Goal: Information Seeking & Learning: Learn about a topic

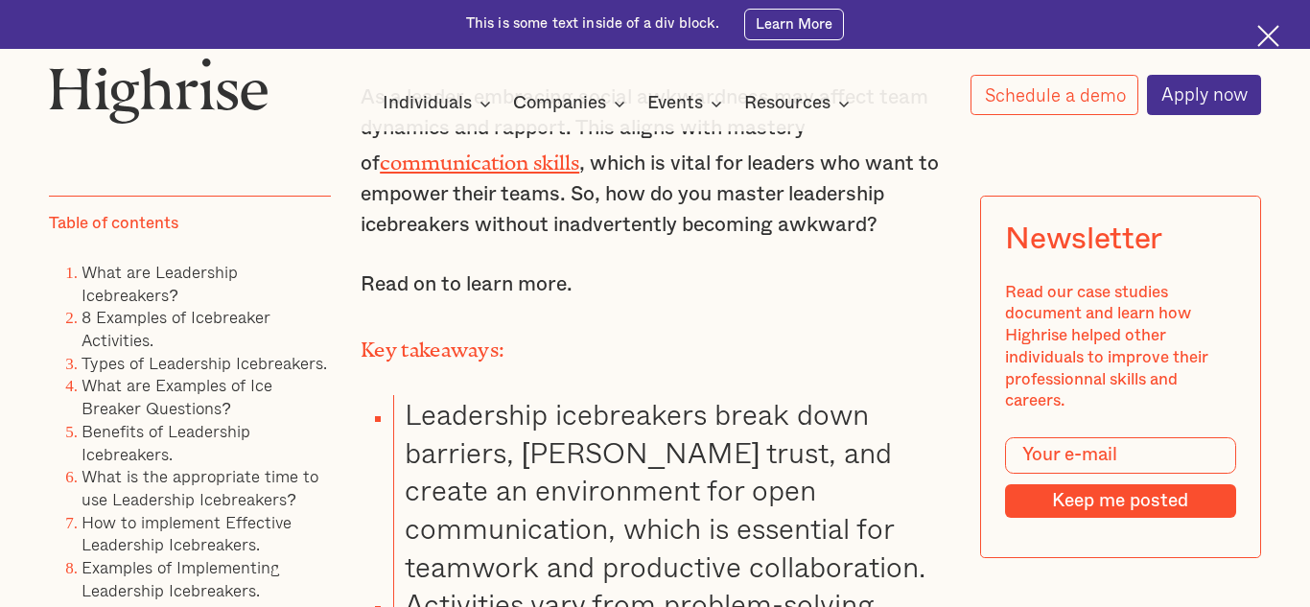
scroll to position [1562, 0]
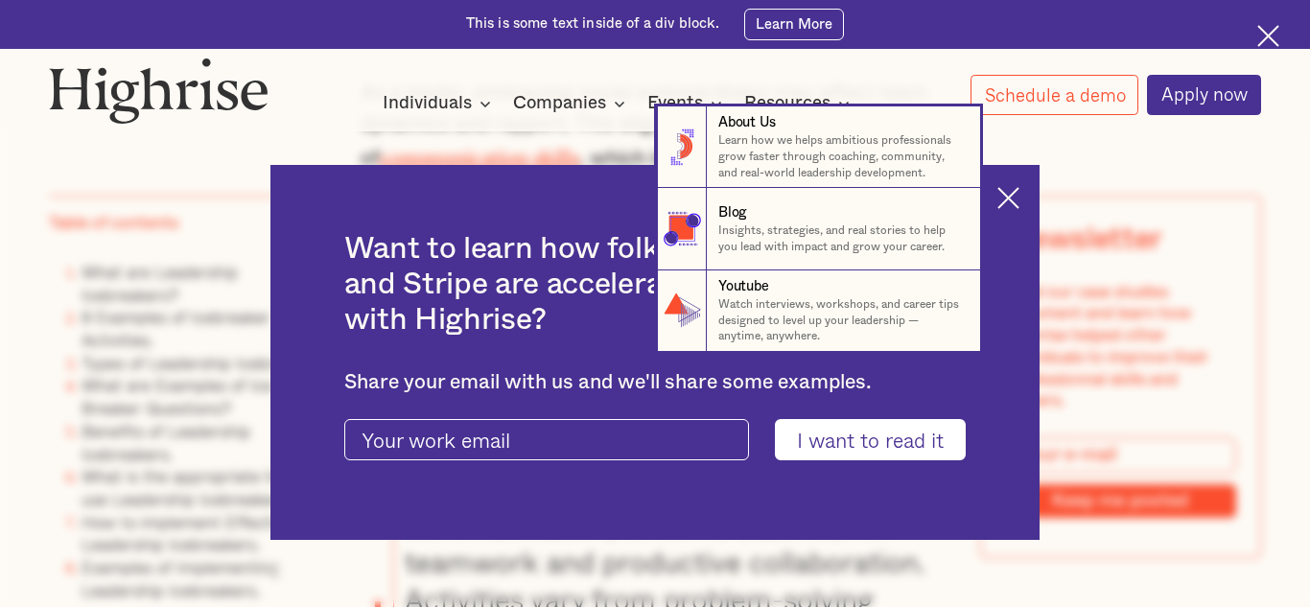
click at [1005, 208] on nav "8 About Us Learn how we helps ambitious professionals grow faster through coach…" at bounding box center [655, 229] width 1310 height 246
click at [1015, 203] on nav "8 About Us Learn how we helps ambitious professionals grow faster through coach…" at bounding box center [655, 229] width 1310 height 246
click at [1007, 202] on nav "8 About Us Learn how we helps ambitious professionals grow faster through coach…" at bounding box center [655, 229] width 1310 height 246
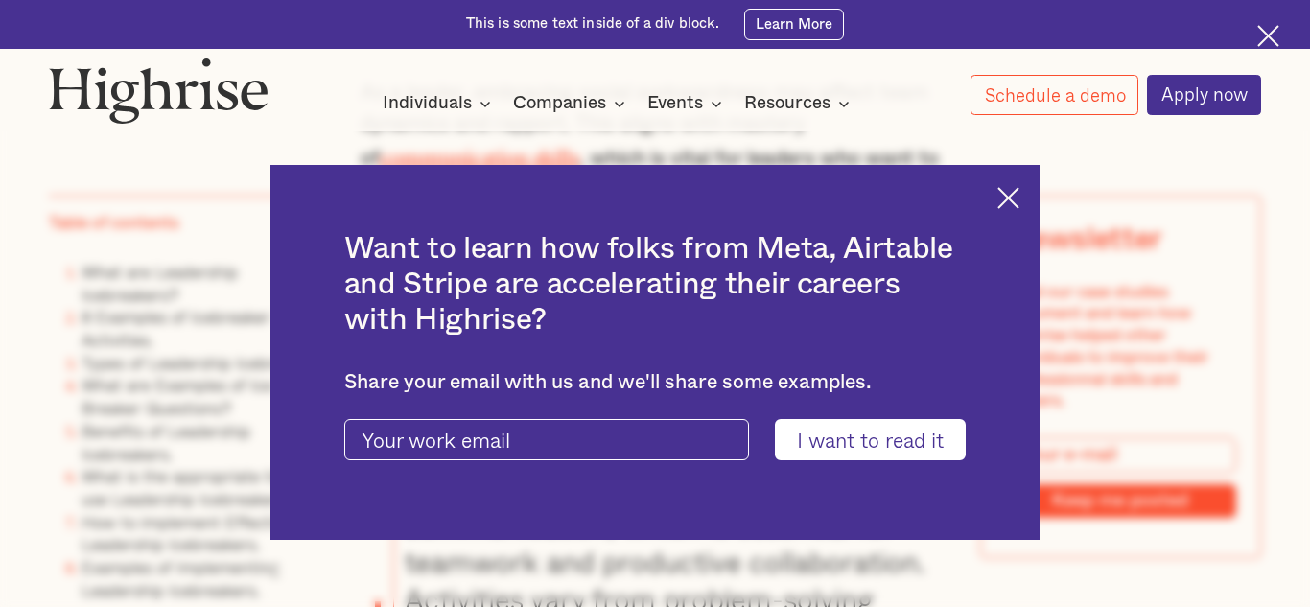
click at [1276, 39] on img at bounding box center [1268, 36] width 22 height 22
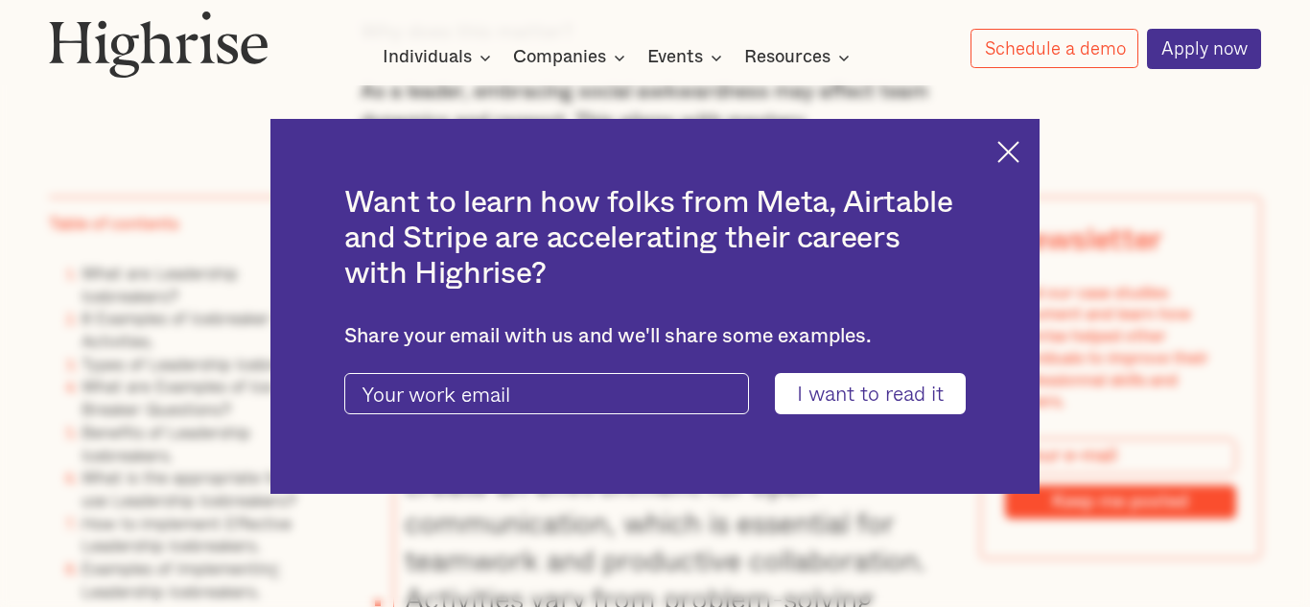
scroll to position [1513, 0]
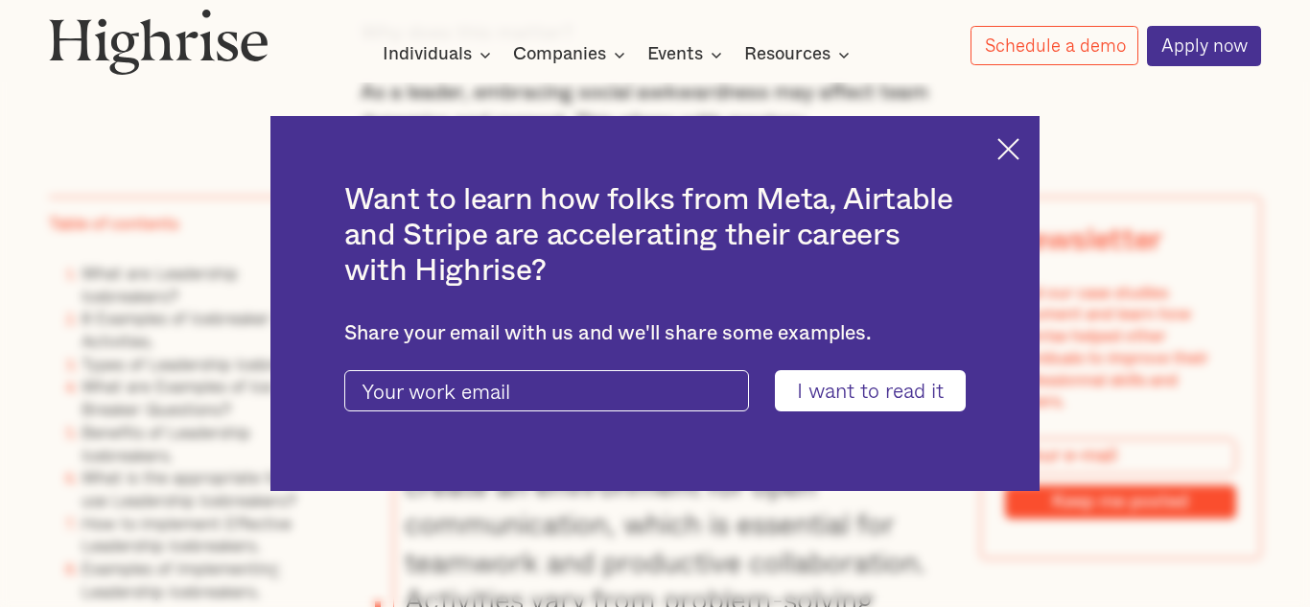
click at [999, 151] on img at bounding box center [1009, 149] width 22 height 22
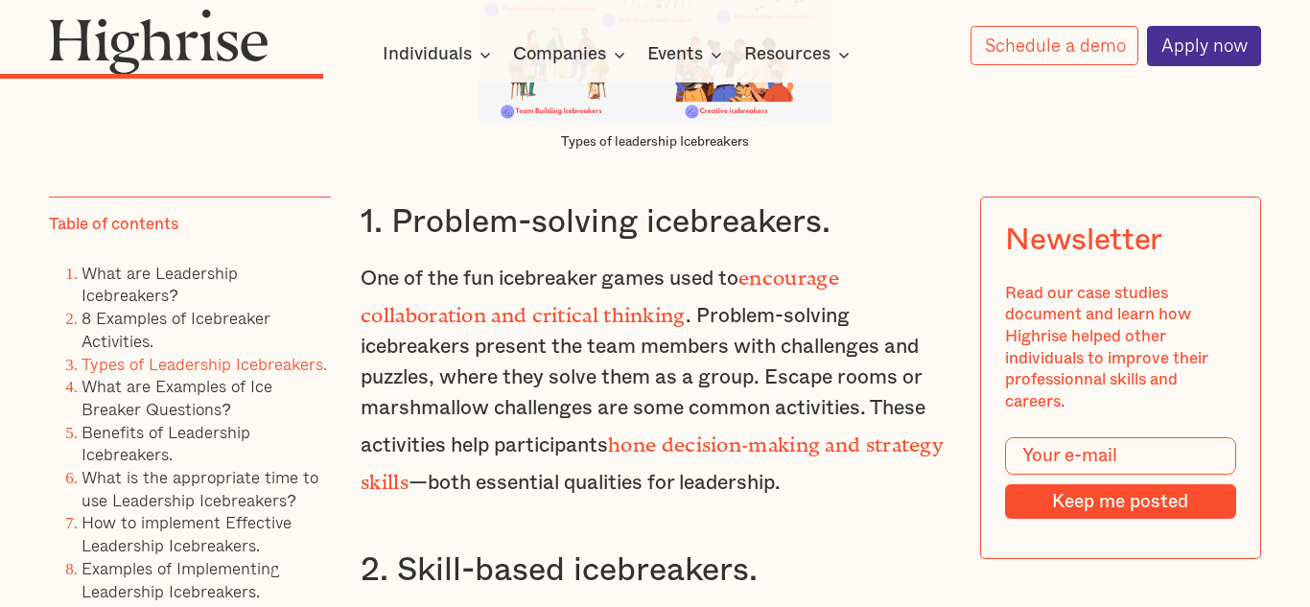
scroll to position [6860, 0]
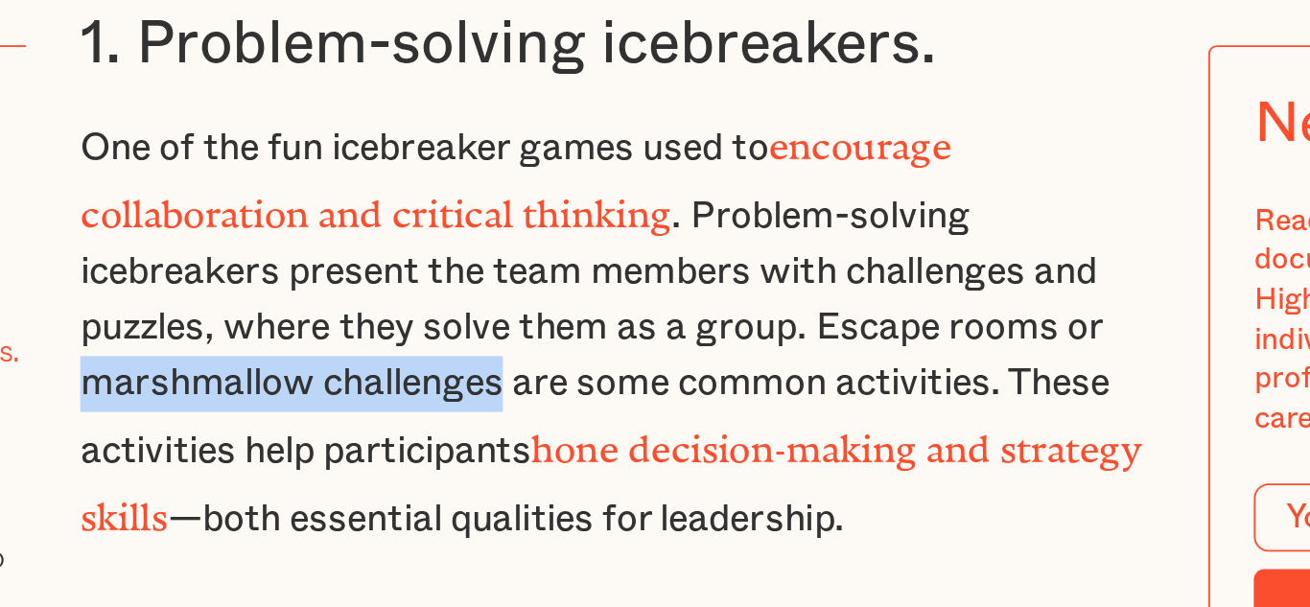
drag, startPoint x: 591, startPoint y: 376, endPoint x: 366, endPoint y: 379, distance: 224.5
click at [366, 379] on p "One of the fun icebreaker games used to encourage collaboration and critical th…" at bounding box center [655, 352] width 589 height 242
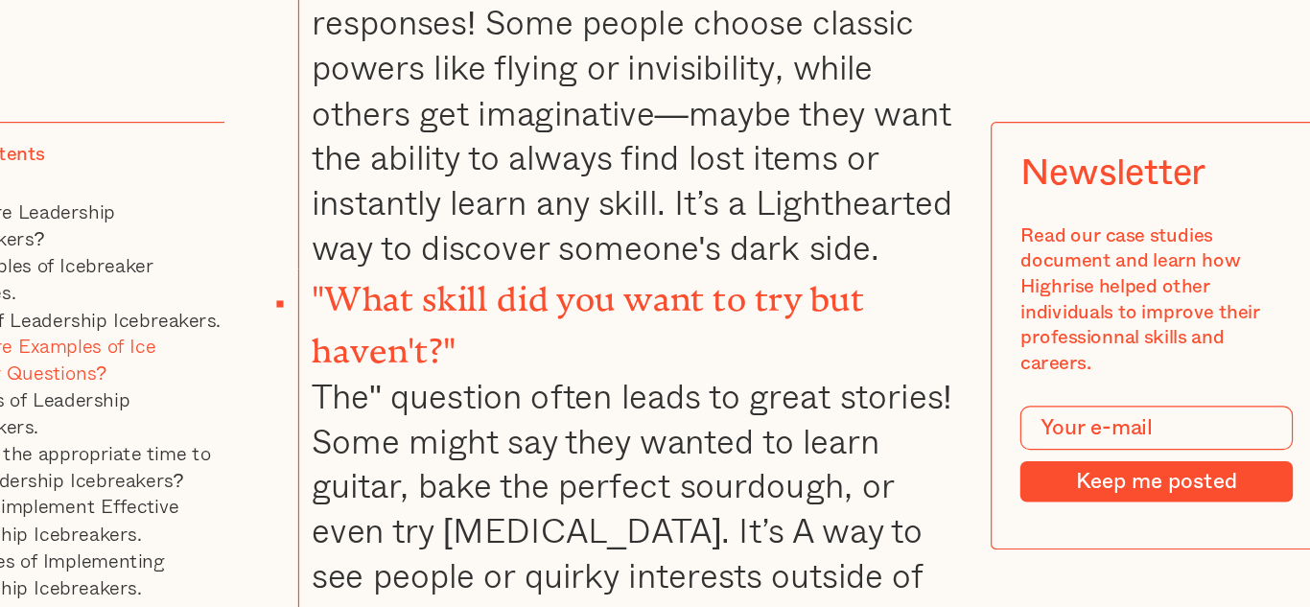
scroll to position [9105, 0]
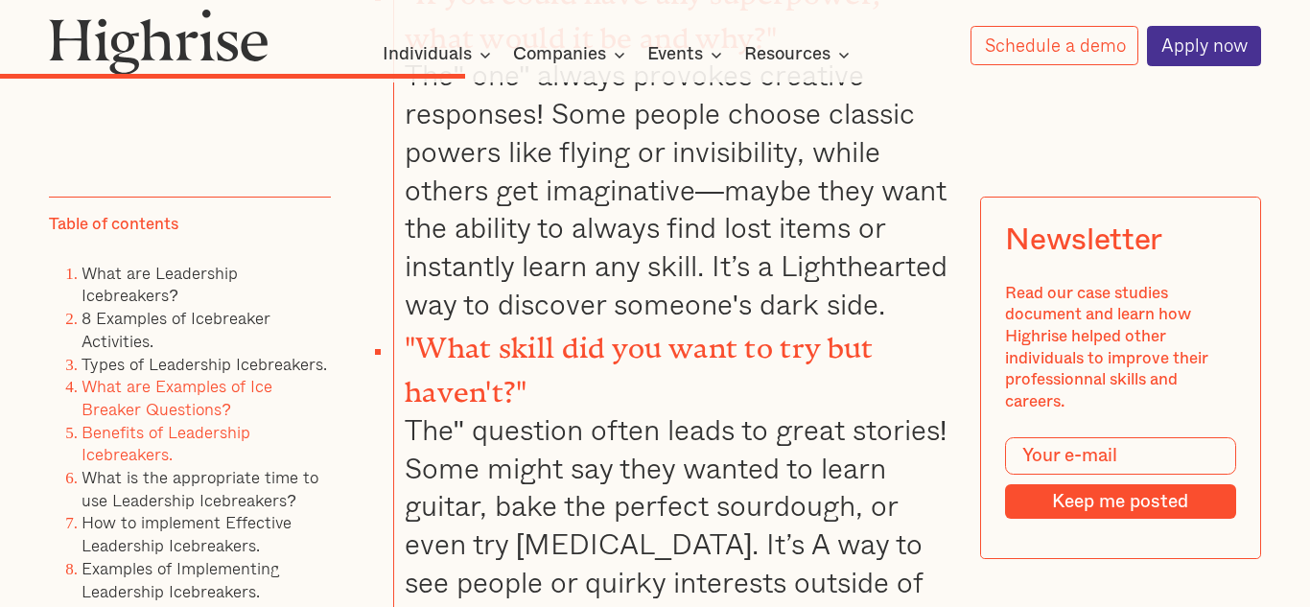
click at [156, 455] on link "Benefits of Leadership Icebreakers." at bounding box center [166, 442] width 169 height 49
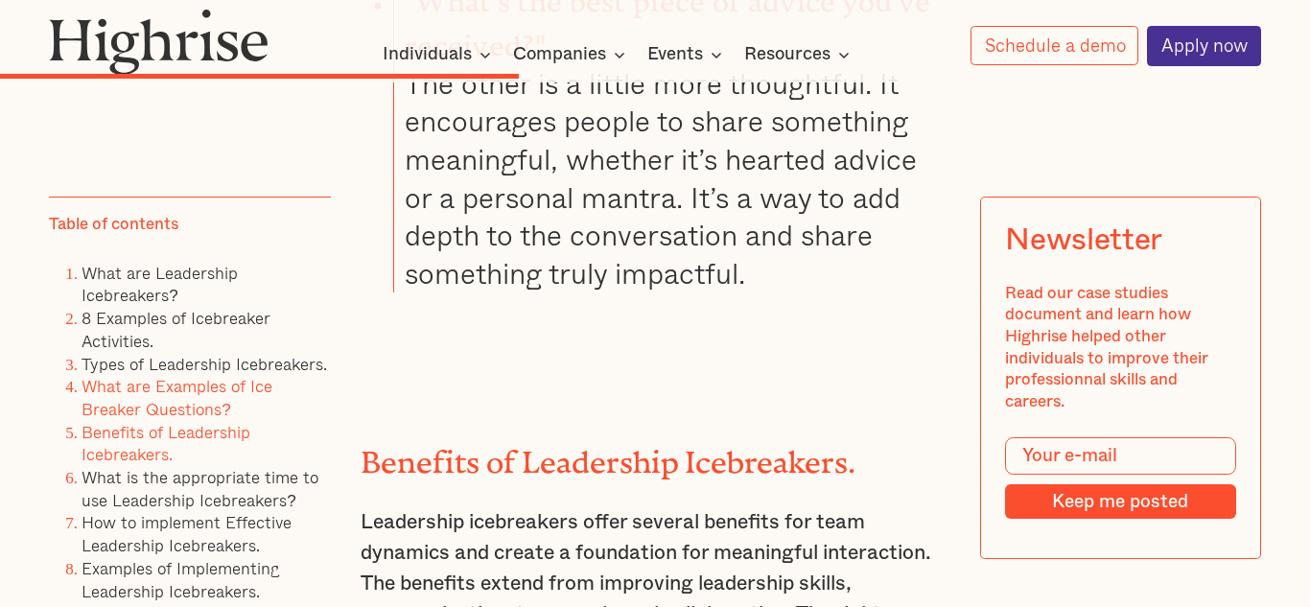
click at [156, 455] on link "Benefits of Leadership Icebreakers." at bounding box center [166, 442] width 169 height 49
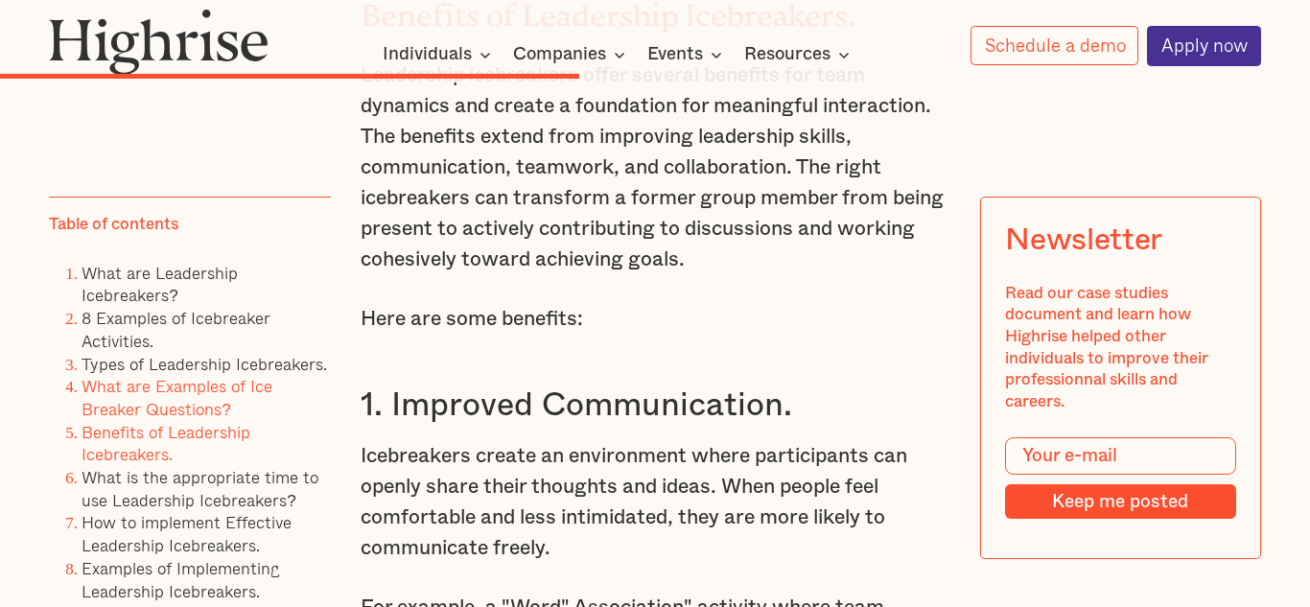
scroll to position [10941, 0]
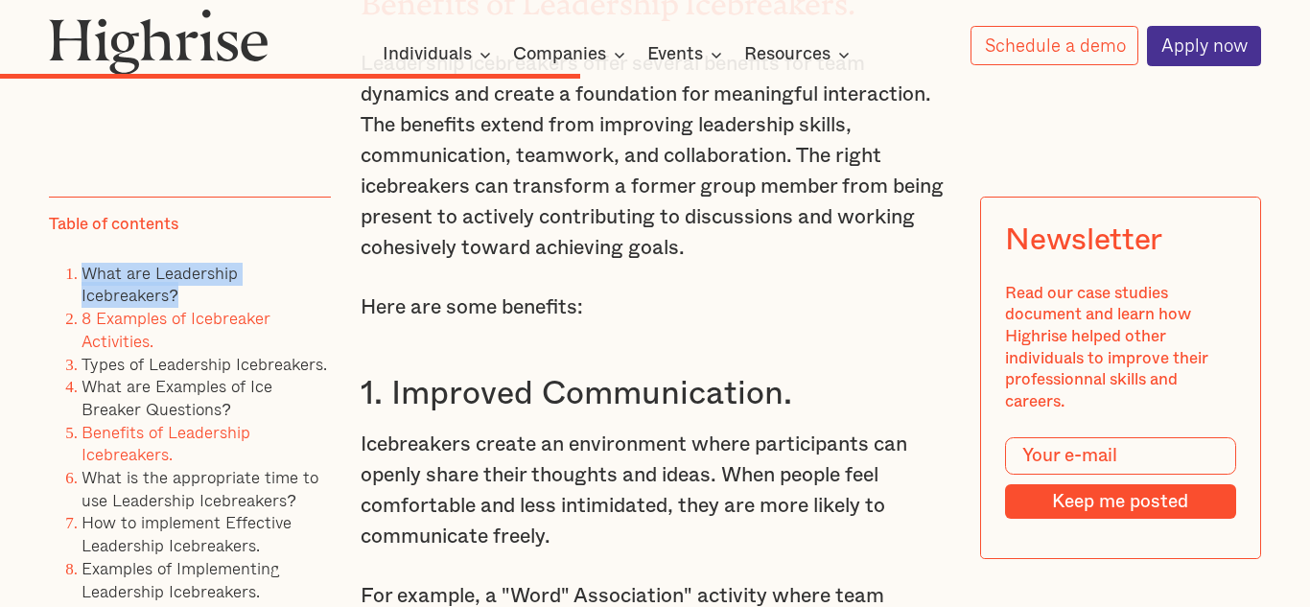
click at [138, 333] on link "8 Examples of Icebreaker Activities." at bounding box center [176, 329] width 189 height 49
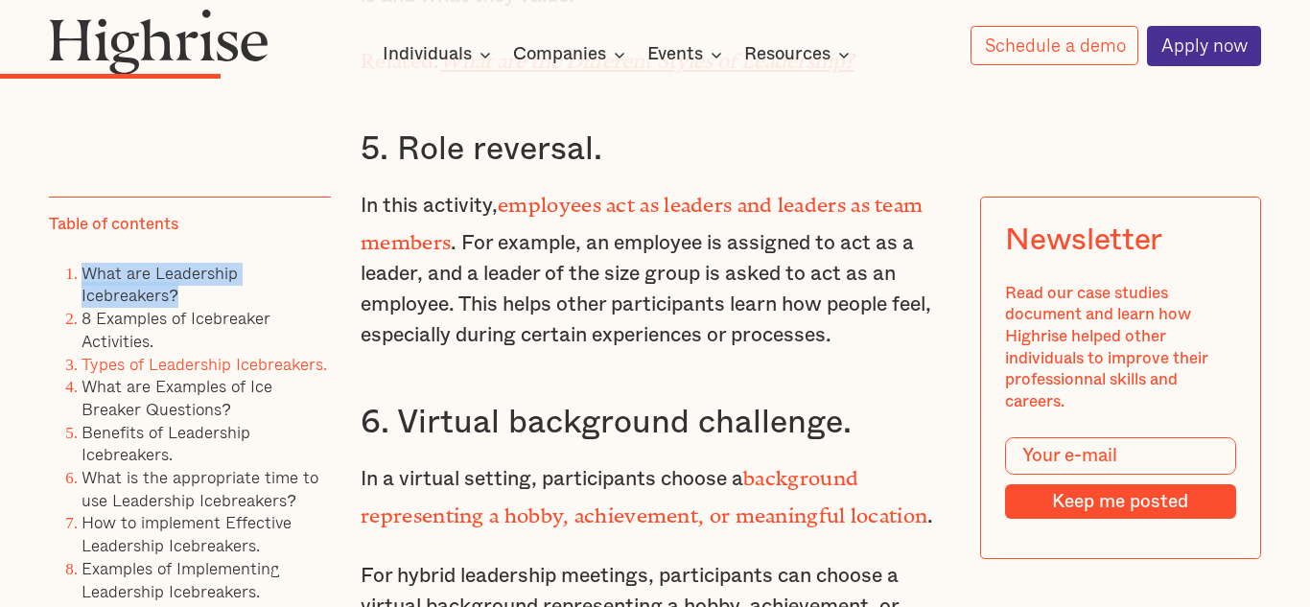
scroll to position [5186, 0]
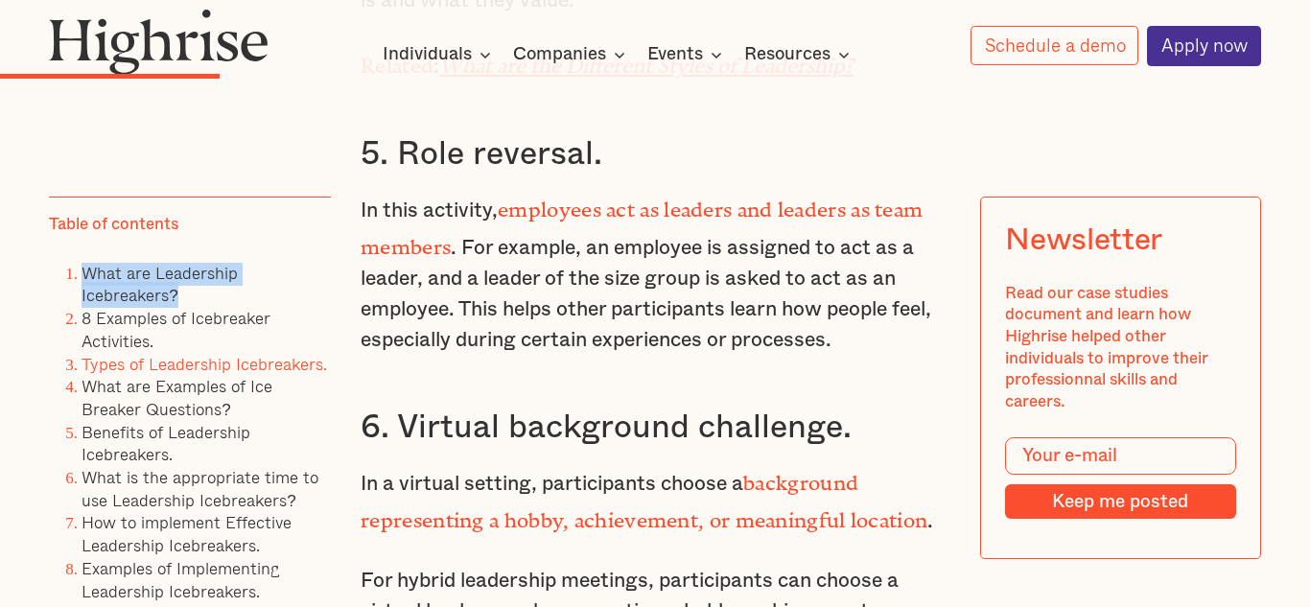
click at [518, 230] on p "In this activity, employees act as leaders and leaders as team members . For ex…" at bounding box center [655, 272] width 589 height 167
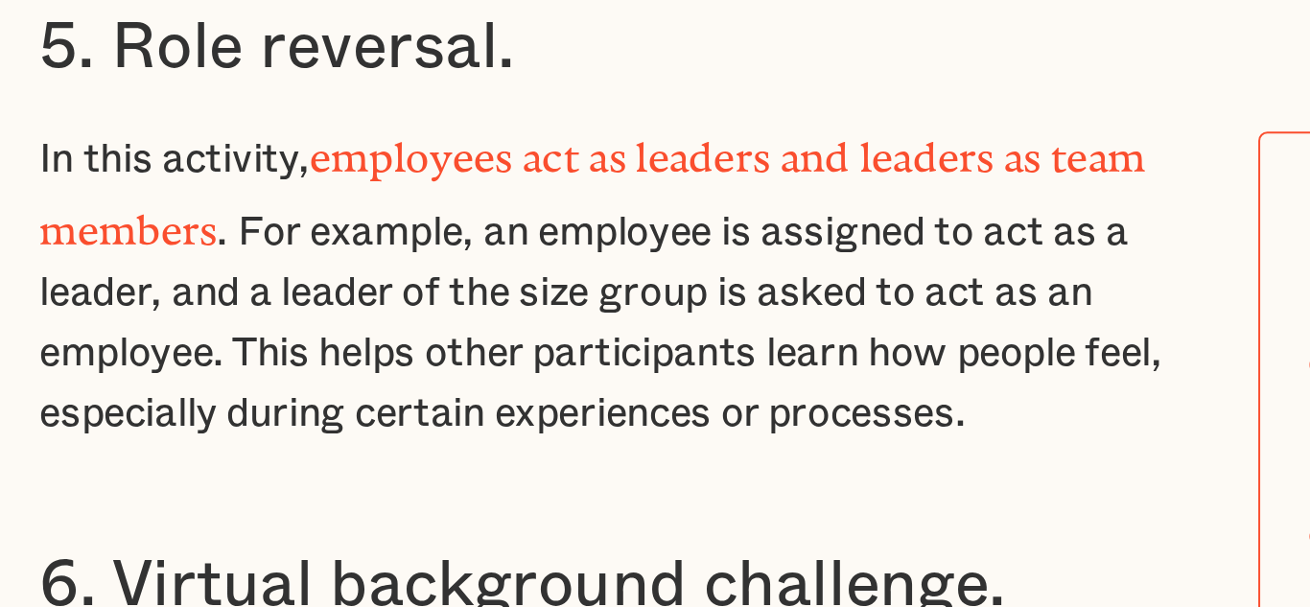
click at [615, 346] on p "In this activity, employees act as leaders and leaders as team members . For ex…" at bounding box center [655, 272] width 589 height 167
